Goal: Information Seeking & Learning: Learn about a topic

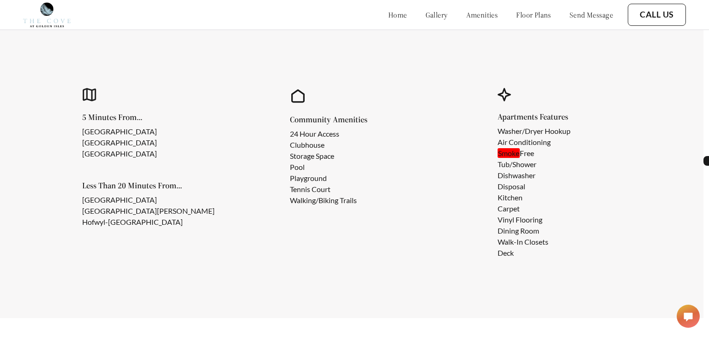
scroll to position [794, 5]
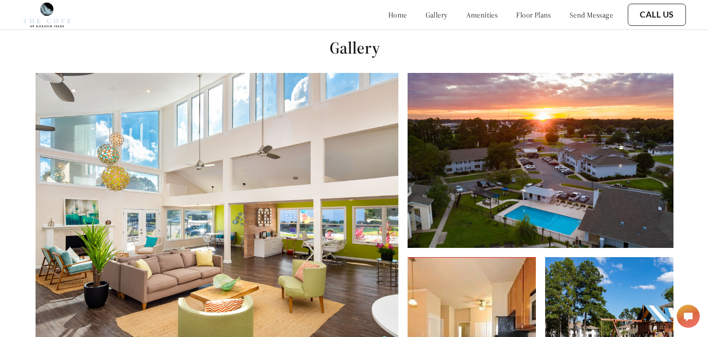
scroll to position [336, 0]
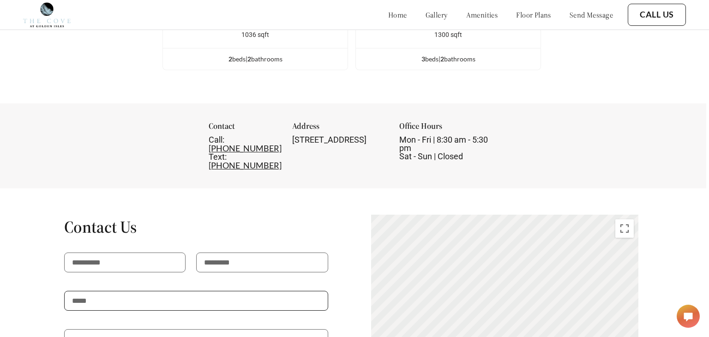
scroll to position [1296, 2]
